Goal: Task Accomplishment & Management: Complete application form

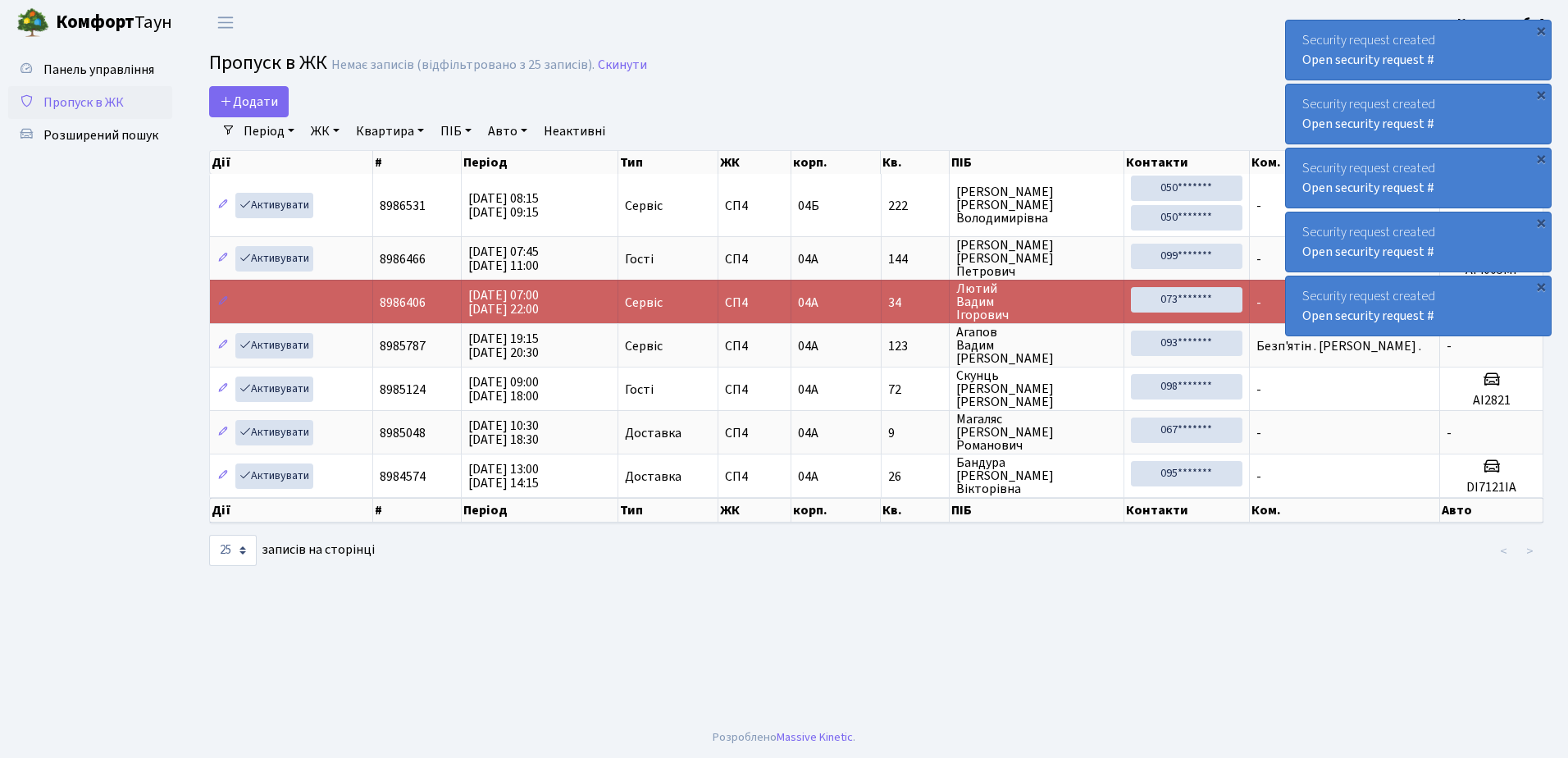
select select "25"
click at [103, 136] on span "Розширений пошук" at bounding box center [101, 136] width 115 height 18
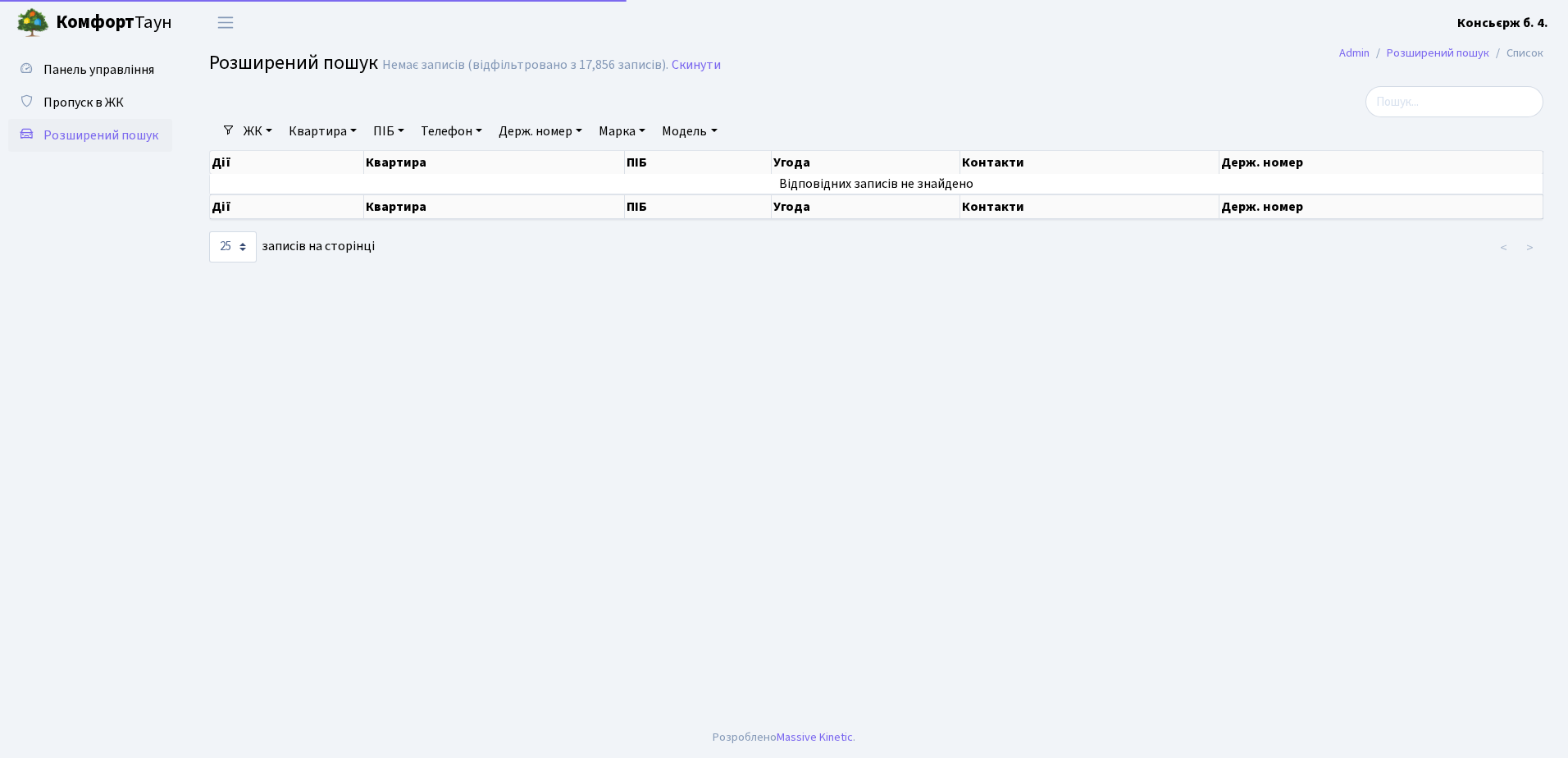
select select "25"
click at [1424, 103] on input "search" at bounding box center [1454, 102] width 178 height 31
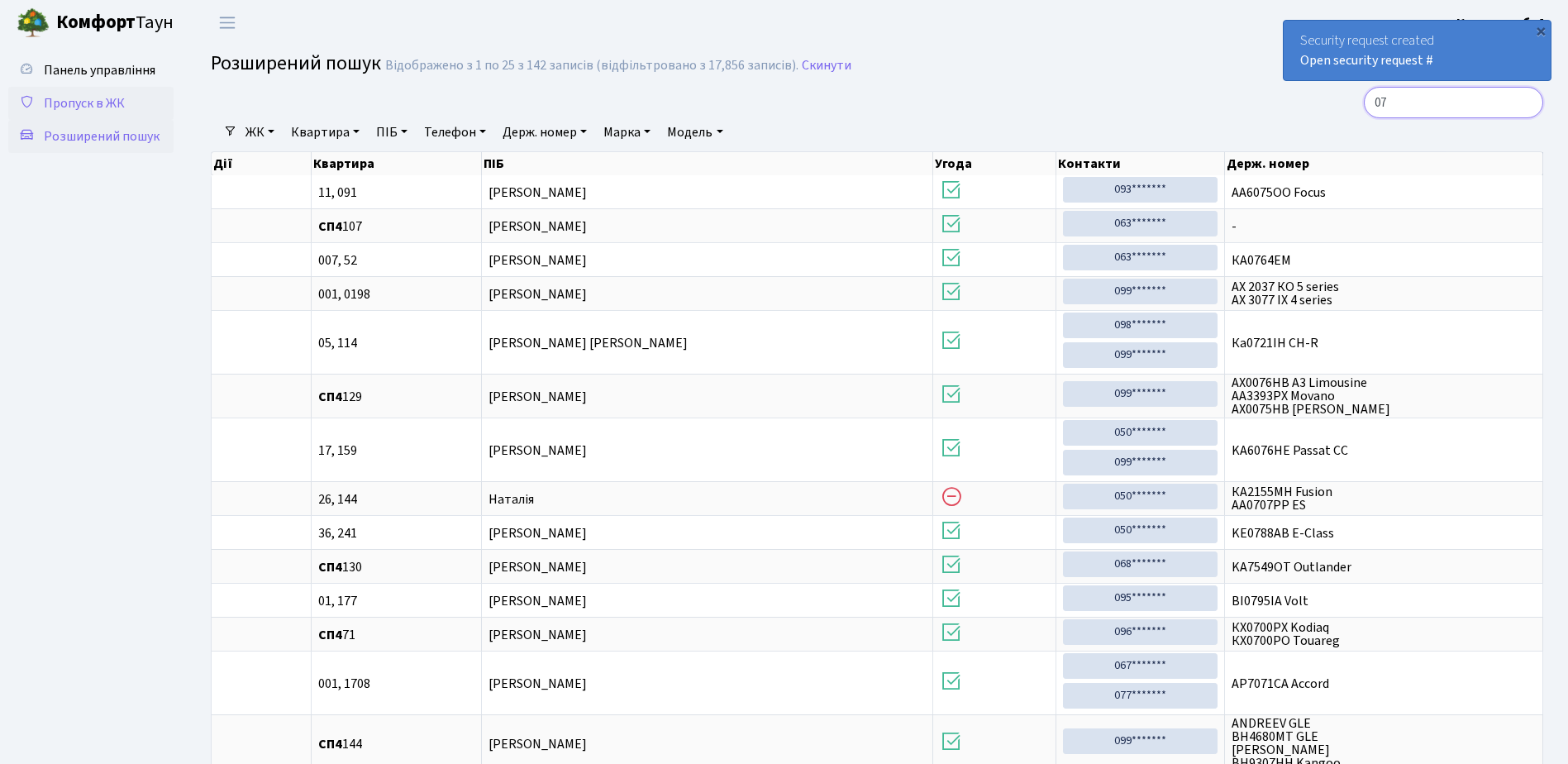
type input "07"
click at [77, 101] on span "Пропуск в ЖК" at bounding box center [84, 103] width 81 height 18
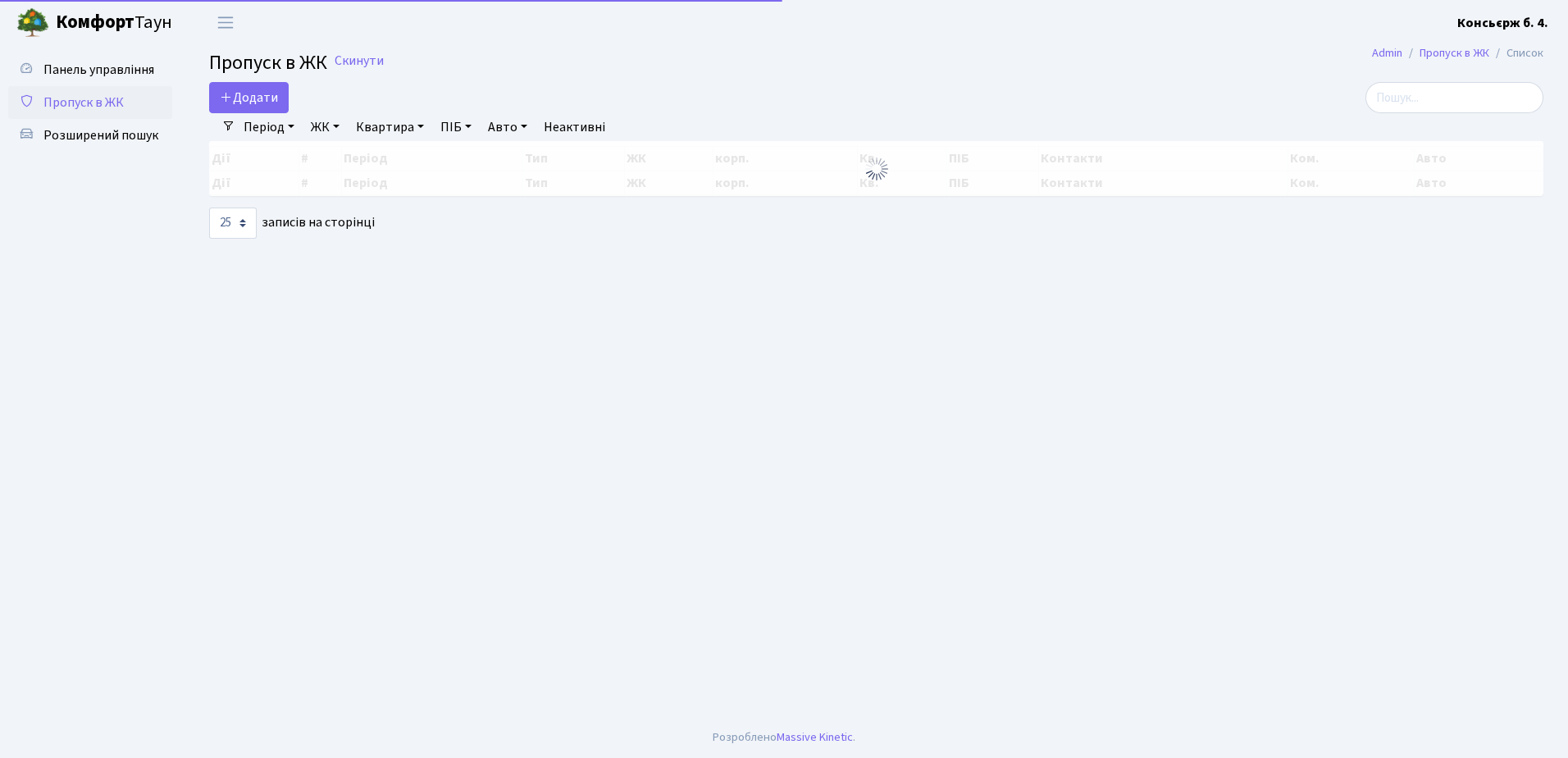
select select "25"
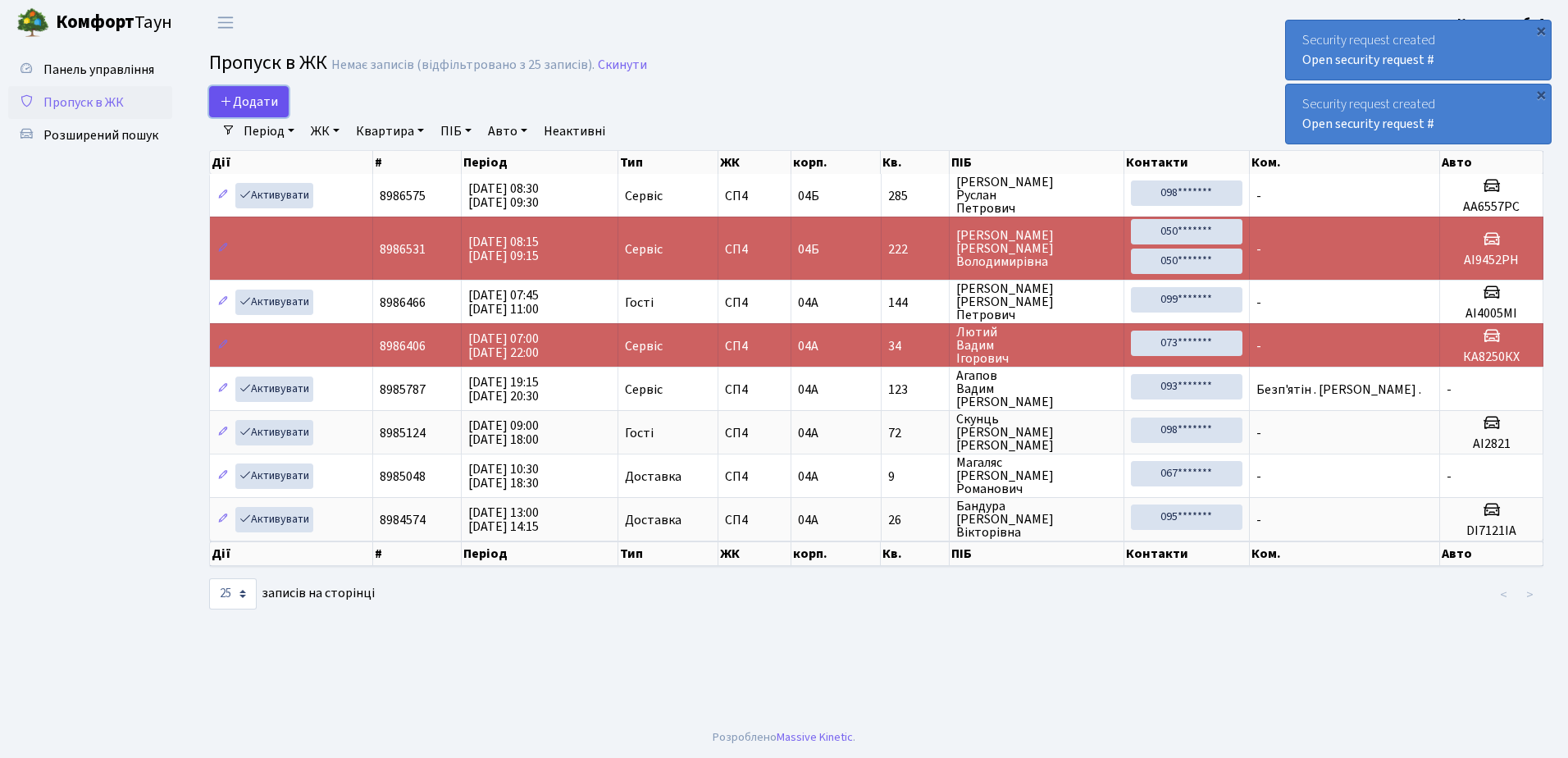
click at [249, 103] on span "Додати" at bounding box center [248, 102] width 58 height 18
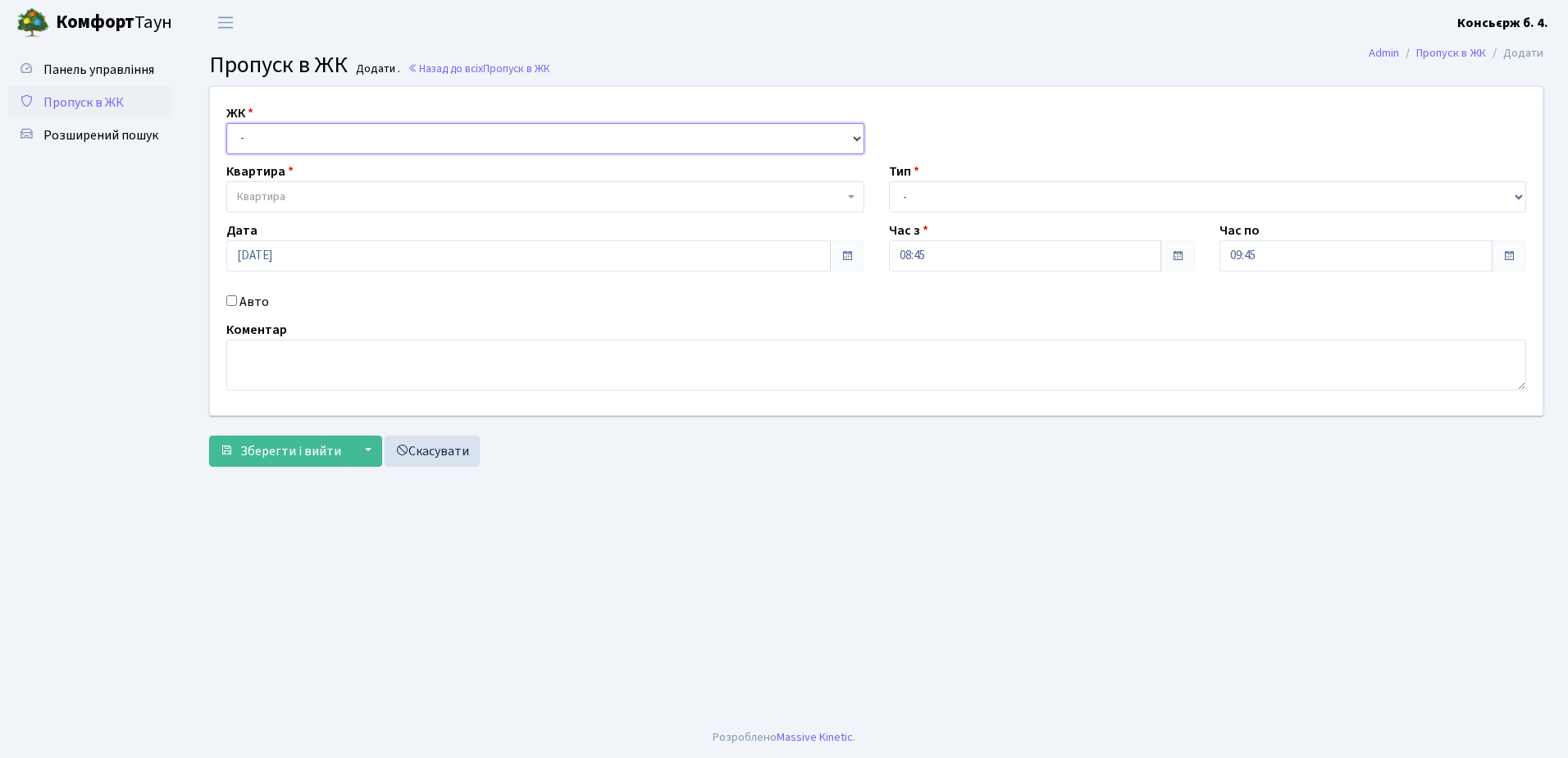
click at [316, 137] on select "- [STREET_ADDRESS]" at bounding box center [546, 138] width 638 height 31
select select "325"
click at [226, 123] on select "- [STREET_ADDRESS]" at bounding box center [546, 138] width 638 height 31
select select
click at [324, 199] on span "Квартира" at bounding box center [540, 197] width 607 height 16
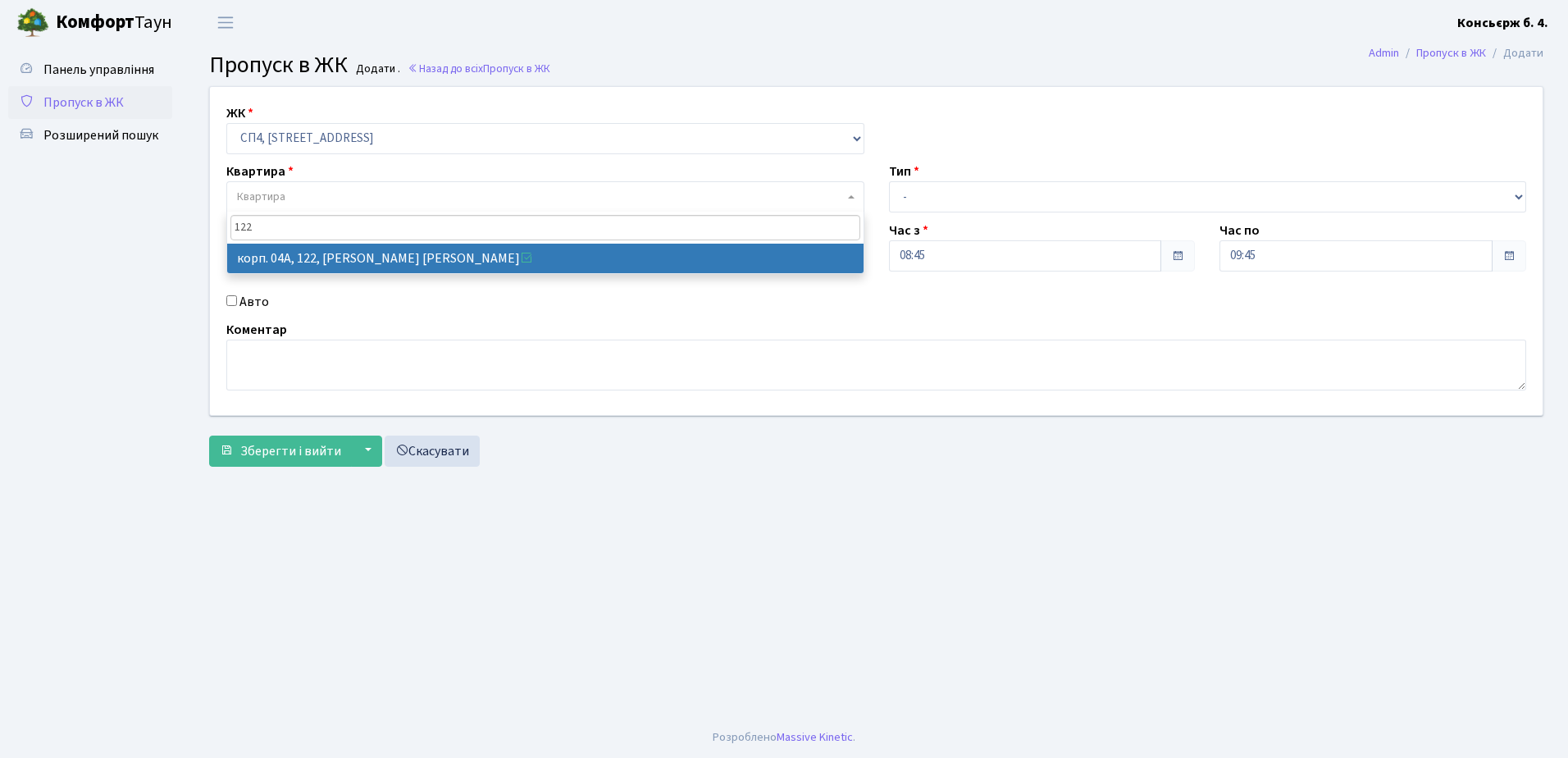
type input "122"
select select "21150"
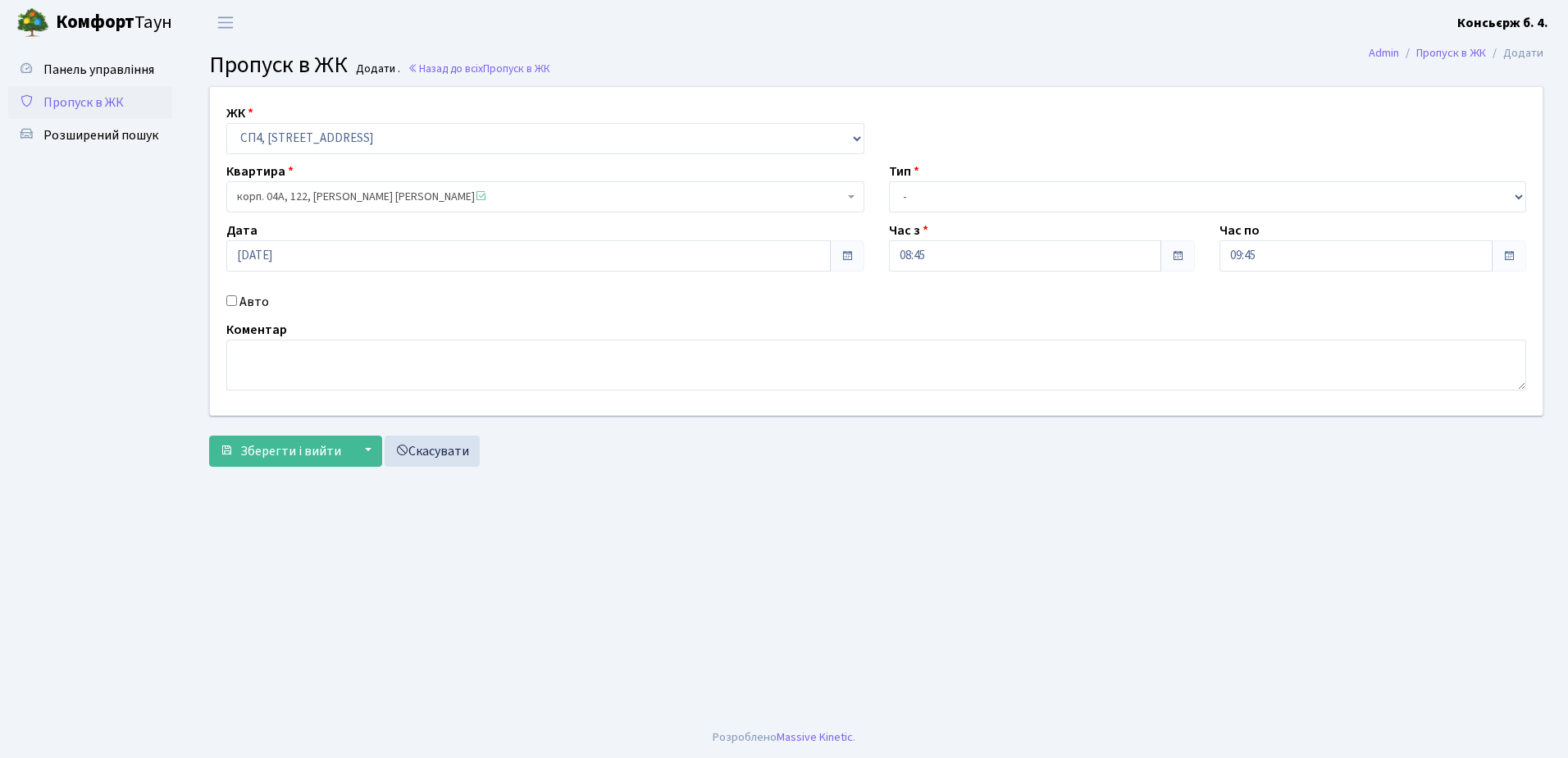
click at [238, 301] on div "Авто" at bounding box center [545, 301] width 662 height 20
click at [233, 303] on input "Авто" at bounding box center [232, 301] width 11 height 11
checkbox input "true"
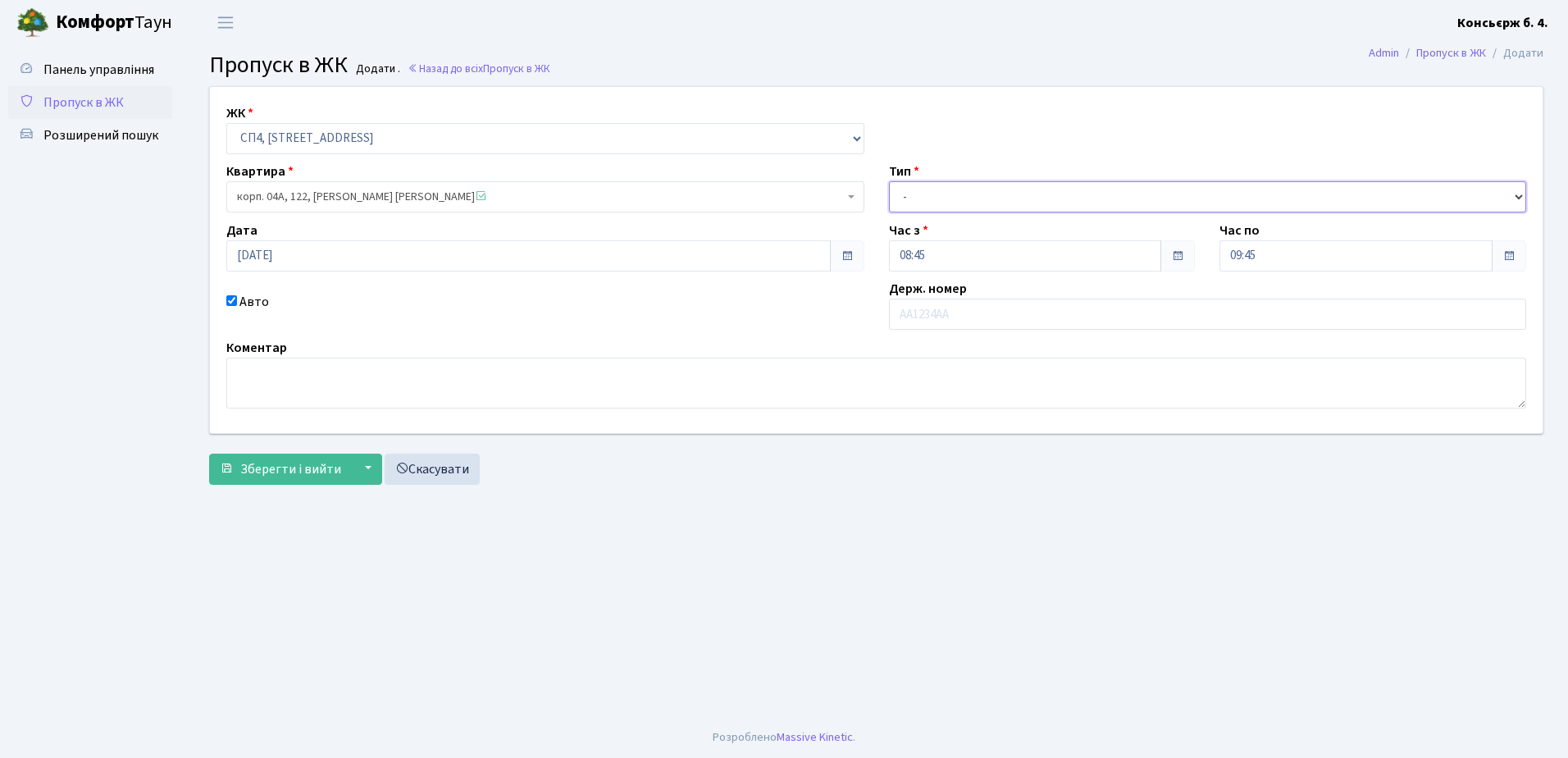
click at [1026, 192] on select "- Доставка Таксі Гості Сервіс" at bounding box center [1208, 196] width 638 height 31
select select "1"
click at [889, 181] on select "- Доставка Таксі Гості Сервіс" at bounding box center [1208, 196] width 638 height 31
click at [1001, 303] on input "text" at bounding box center [1208, 314] width 638 height 31
type input "КА7281ЄІ"
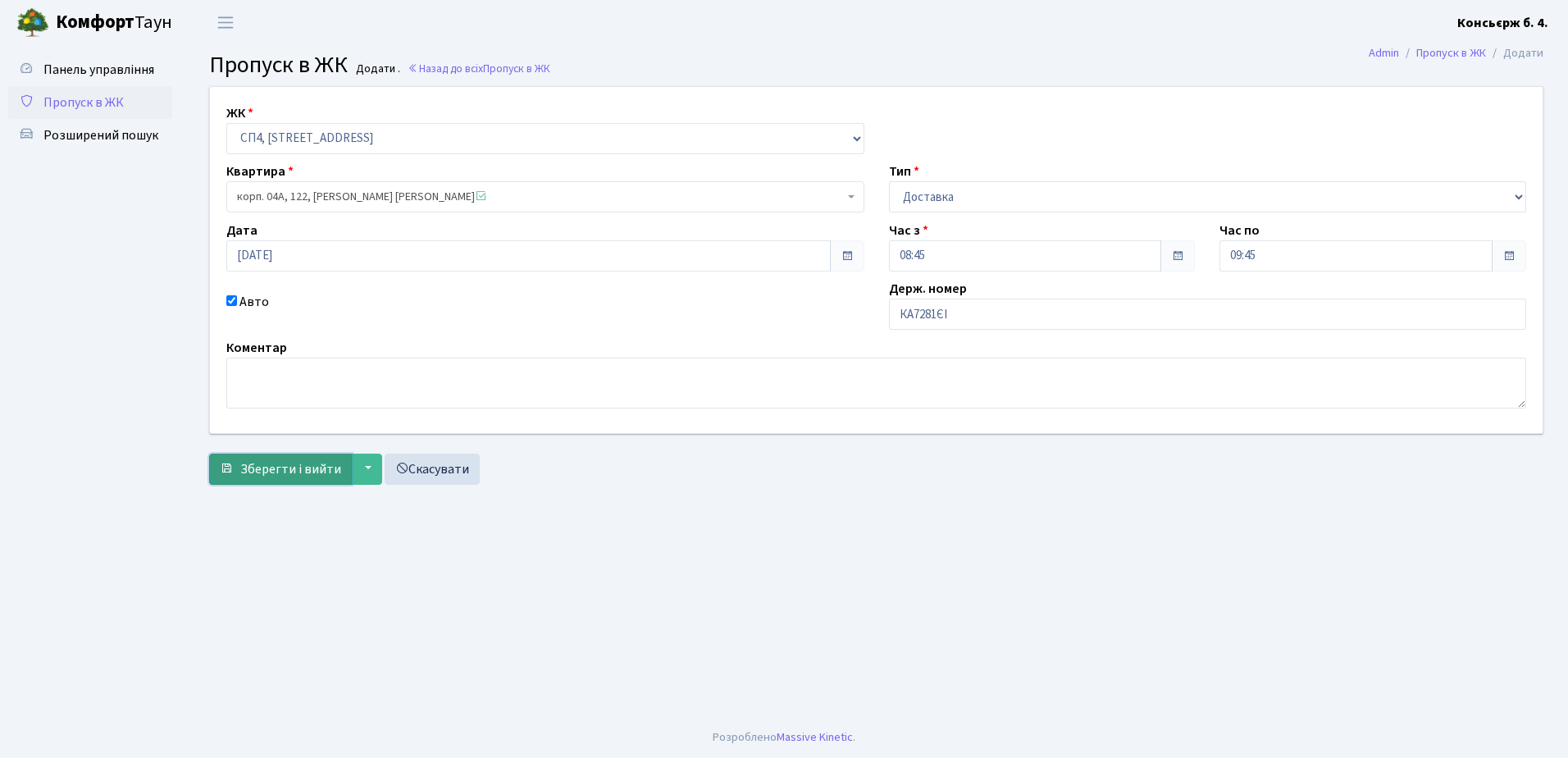
click at [274, 472] on span "Зберегти і вийти" at bounding box center [290, 469] width 101 height 18
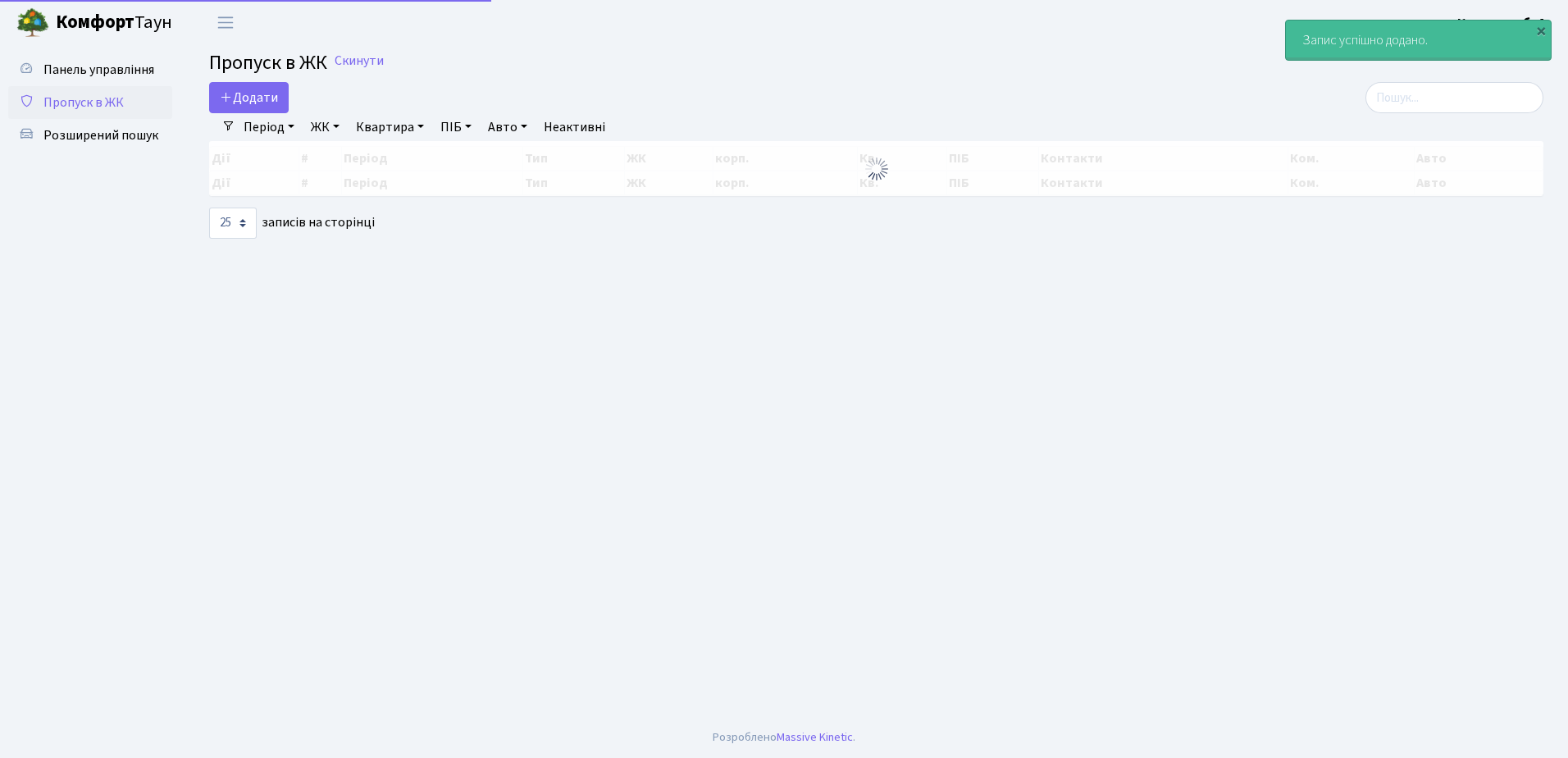
select select "25"
